Goal: Task Accomplishment & Management: Complete application form

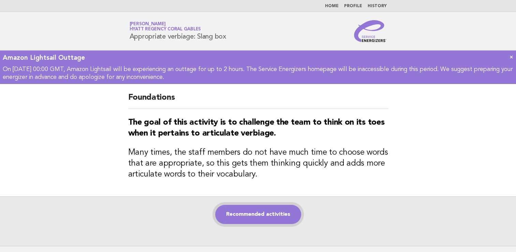
click at [255, 222] on link "Recommended activities" at bounding box center [258, 214] width 86 height 19
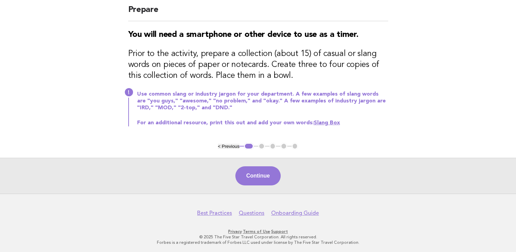
scroll to position [98, 0]
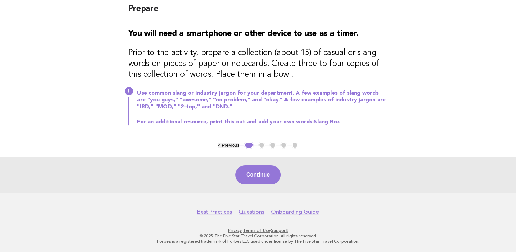
click at [274, 172] on button "Continue" at bounding box center [257, 174] width 45 height 19
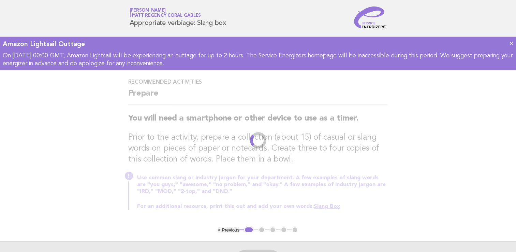
scroll to position [0, 0]
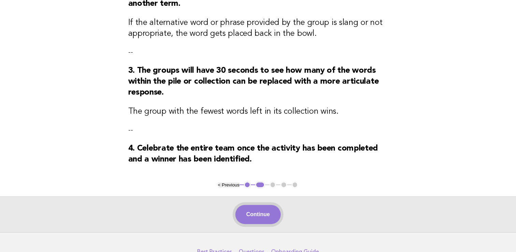
click at [266, 213] on button "Continue" at bounding box center [257, 214] width 45 height 19
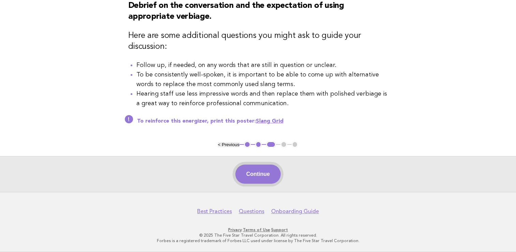
click at [267, 172] on button "Continue" at bounding box center [257, 173] width 45 height 19
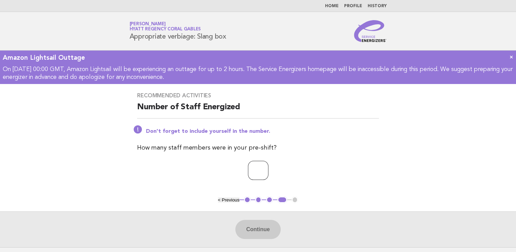
click at [250, 170] on input "number" at bounding box center [258, 170] width 20 height 19
type input "*"
drag, startPoint x: 261, startPoint y: 227, endPoint x: 268, endPoint y: 230, distance: 7.0
click at [261, 227] on button "Continue" at bounding box center [257, 229] width 45 height 19
